Goal: Information Seeking & Learning: Learn about a topic

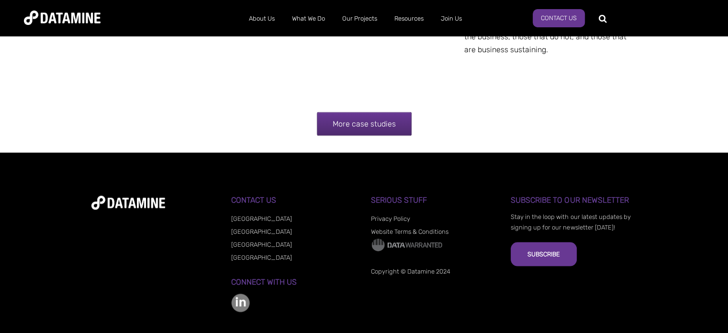
scroll to position [1978, 0]
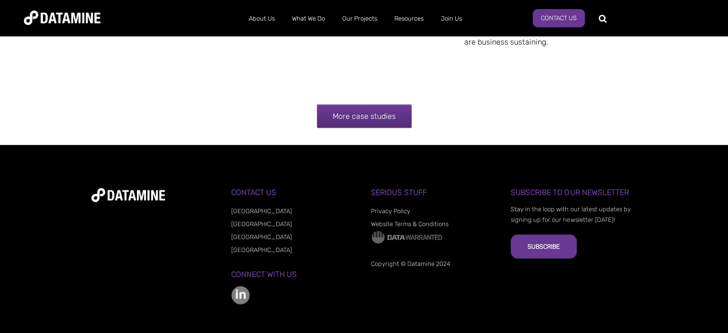
click at [352, 118] on link "More case studies" at bounding box center [364, 116] width 95 height 24
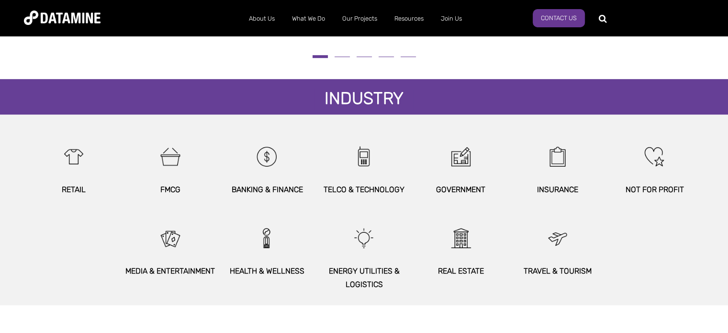
scroll to position [508, 0]
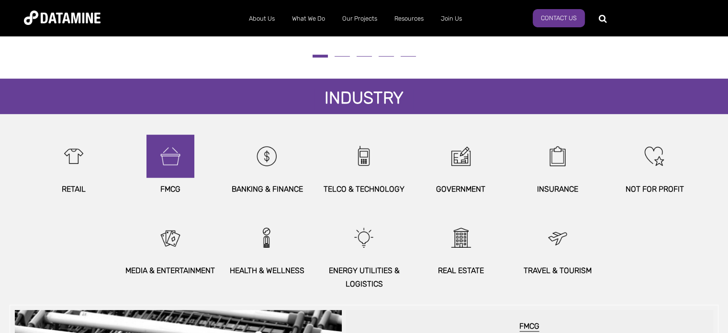
click at [155, 162] on img at bounding box center [170, 156] width 41 height 43
click at [178, 147] on img at bounding box center [170, 156] width 41 height 43
click at [170, 182] on p "FMCG" at bounding box center [170, 188] width 97 height 13
click at [170, 146] on img at bounding box center [170, 156] width 41 height 43
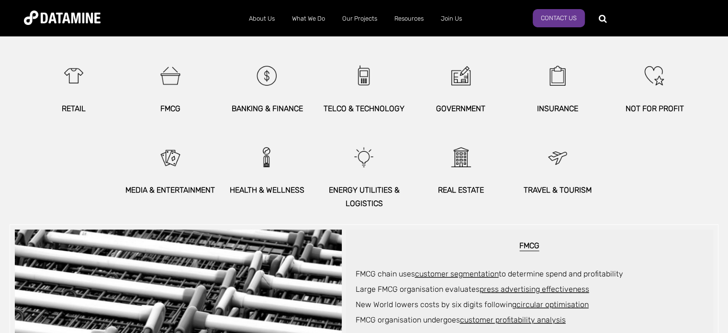
scroll to position [587, 0]
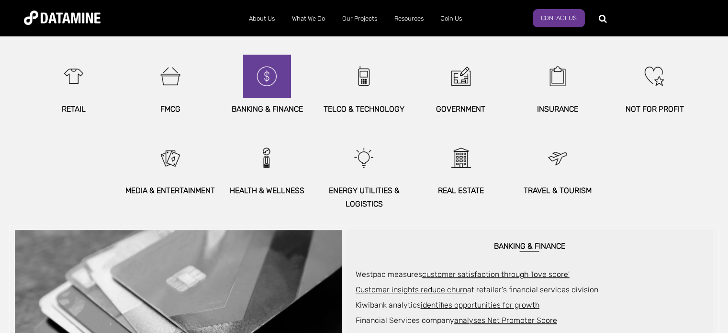
click at [265, 78] on img at bounding box center [267, 76] width 41 height 43
